Goal: Navigation & Orientation: Find specific page/section

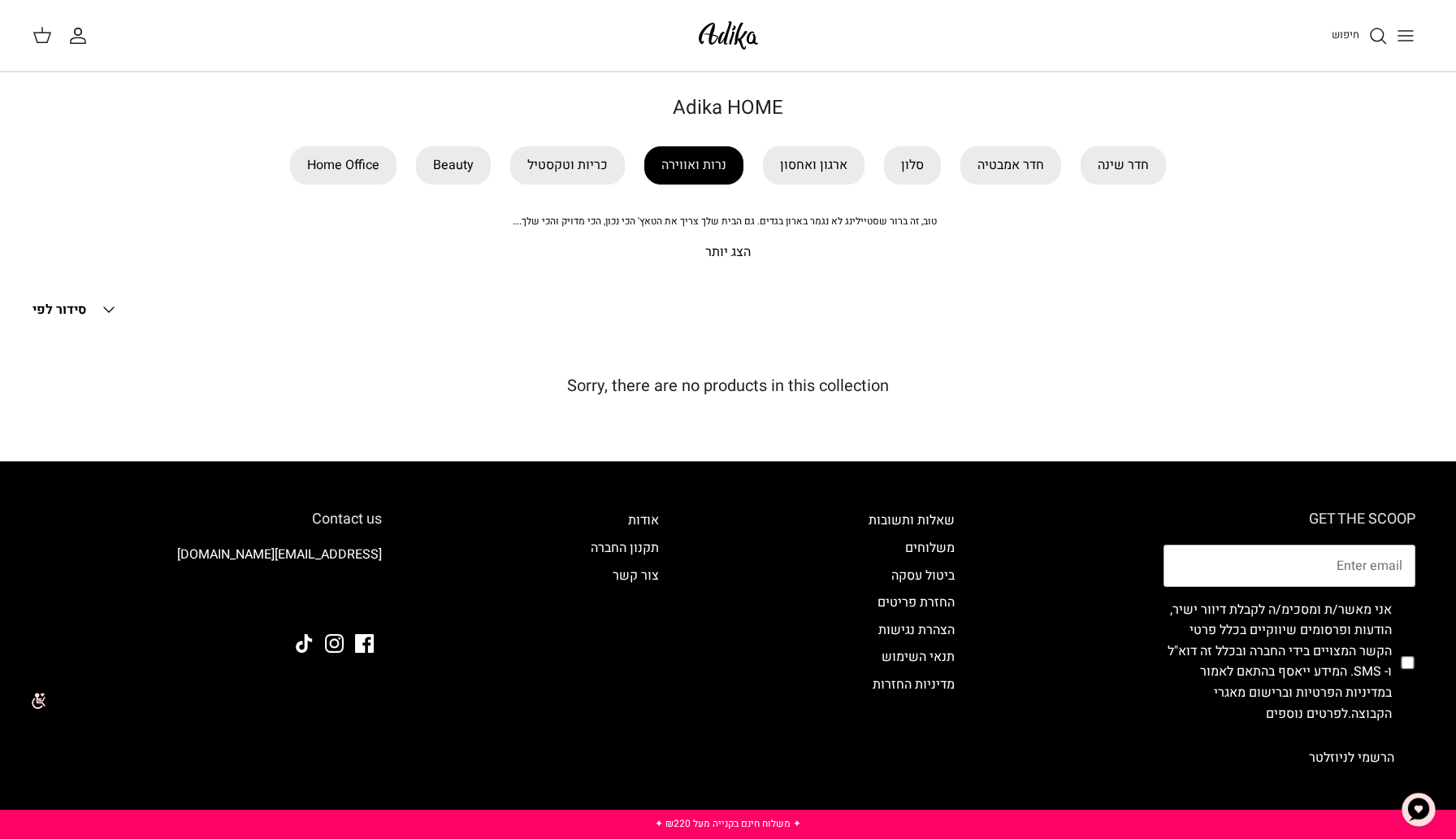
click at [675, 150] on link "נרות ואווירה" at bounding box center [693, 166] width 99 height 39
